Goal: Task Accomplishment & Management: Complete application form

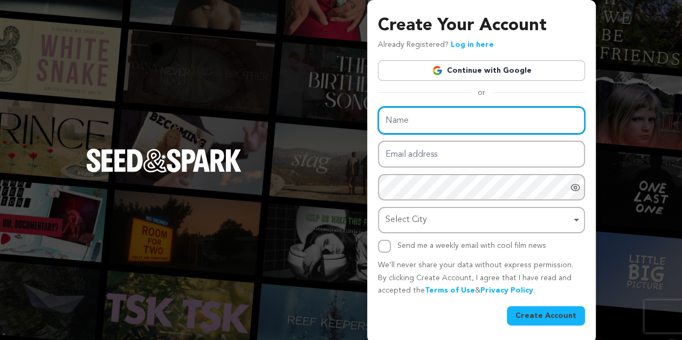
click at [395, 111] on input "Name" at bounding box center [481, 120] width 207 height 27
paste input "Sunglass Magic"
type input "Sunglass Magic"
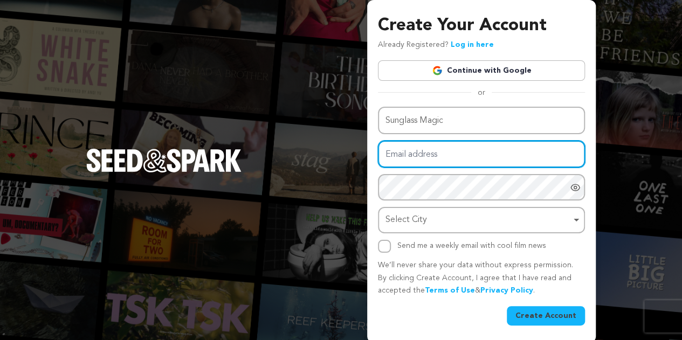
click at [401, 148] on input "Email address" at bounding box center [481, 154] width 207 height 27
paste input "[EMAIL_ADDRESS][DOMAIN_NAME]"
type input "[EMAIL_ADDRESS][DOMAIN_NAME]"
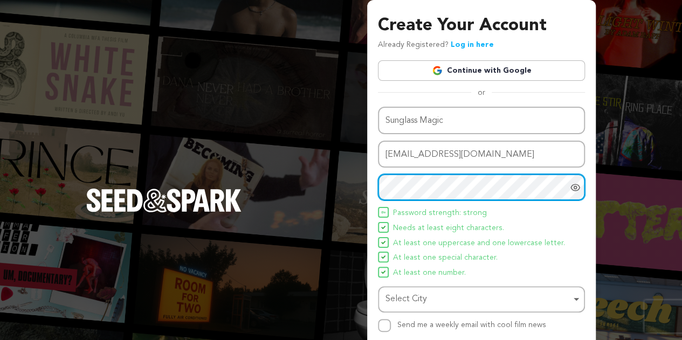
click at [437, 297] on div "Select City Remove item" at bounding box center [477, 300] width 185 height 16
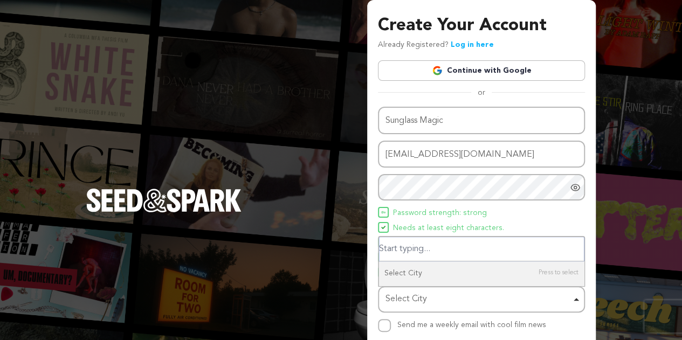
paste input "[GEOGRAPHIC_DATA], Gellérthegy u. 8, 1016 Hungary"
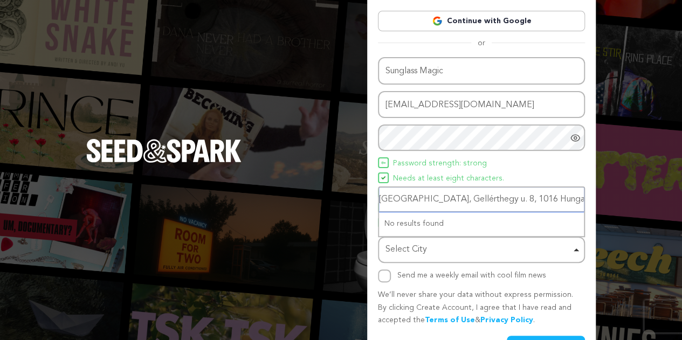
scroll to position [82, 0]
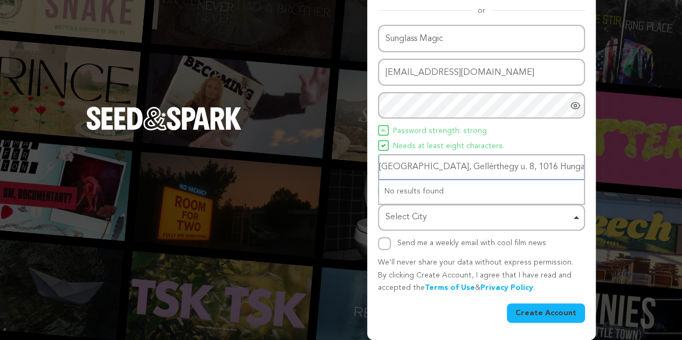
click at [495, 167] on input "[GEOGRAPHIC_DATA], Gellérthegy u. 8, 1016 Hungary" at bounding box center [481, 167] width 205 height 24
click at [419, 165] on input "[GEOGRAPHIC_DATA], Gellérthegy Hungary" at bounding box center [481, 167] width 205 height 24
click at [399, 165] on input "Gellérthegy Hungary" at bounding box center [481, 167] width 205 height 24
click at [464, 172] on input "Gellerthegy Hungary" at bounding box center [481, 167] width 205 height 24
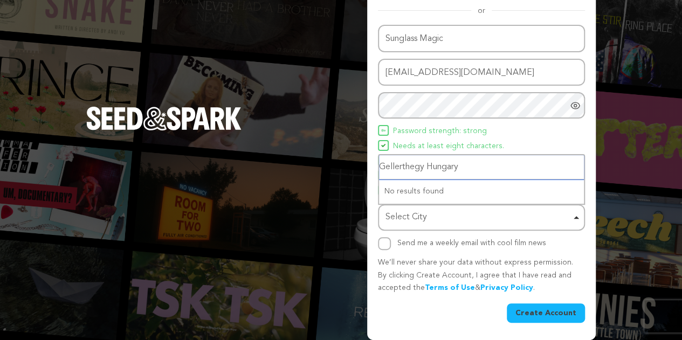
click at [414, 167] on input "Gellerthegy Hungary" at bounding box center [481, 167] width 205 height 24
type input "[GEOGRAPHIC_DATA]"
click at [426, 173] on input "[GEOGRAPHIC_DATA]" at bounding box center [481, 167] width 205 height 24
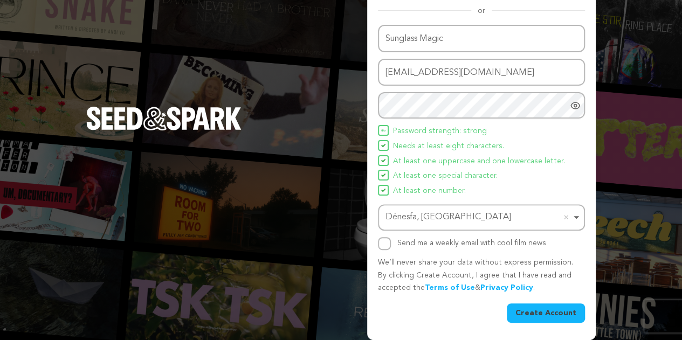
click at [541, 309] on button "Create Account" at bounding box center [546, 312] width 78 height 19
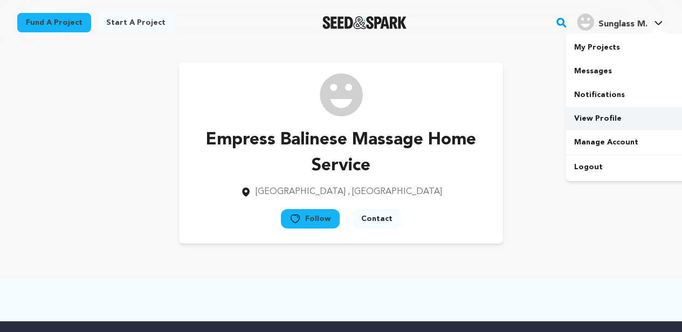
click at [608, 121] on link "View Profile" at bounding box center [625, 119] width 121 height 24
